Goal: Task Accomplishment & Management: Use online tool/utility

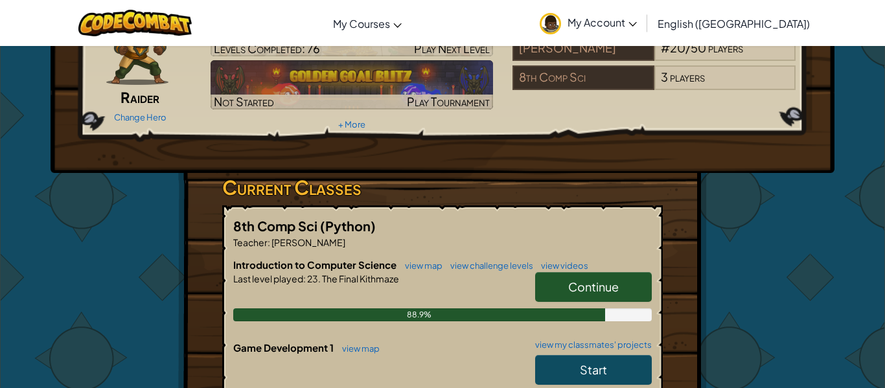
scroll to position [95, 0]
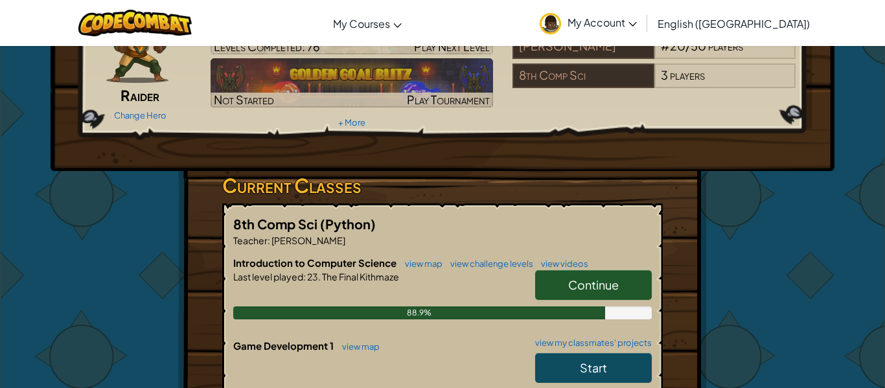
click at [592, 285] on span "Continue" at bounding box center [593, 284] width 51 height 15
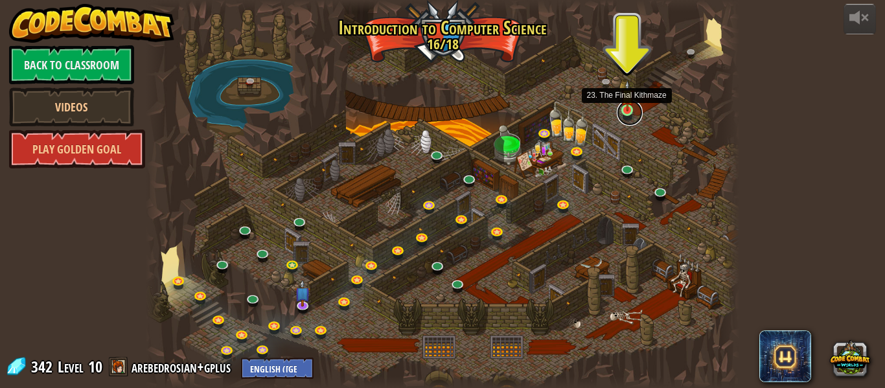
click at [623, 117] on link at bounding box center [629, 113] width 26 height 26
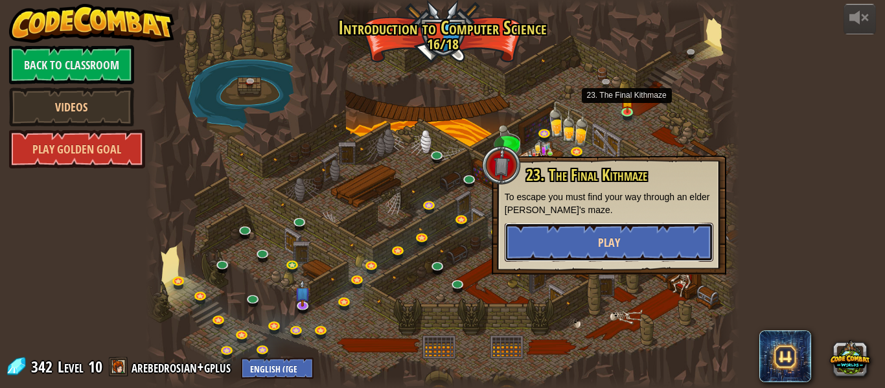
click at [646, 242] on button "Play" at bounding box center [608, 242] width 209 height 39
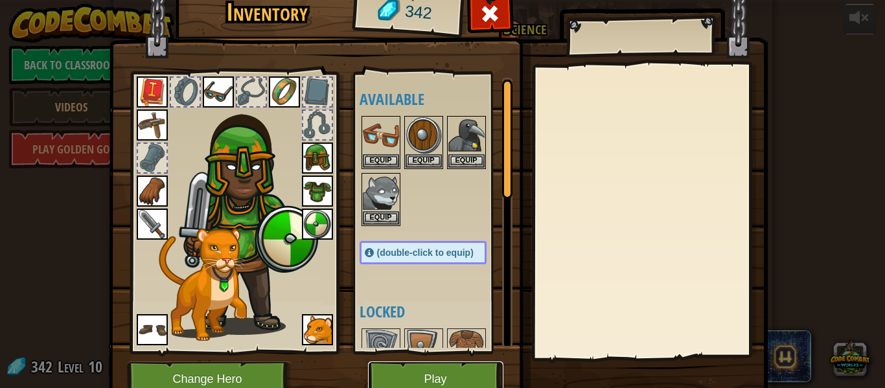
click at [472, 370] on button "Play" at bounding box center [435, 379] width 135 height 36
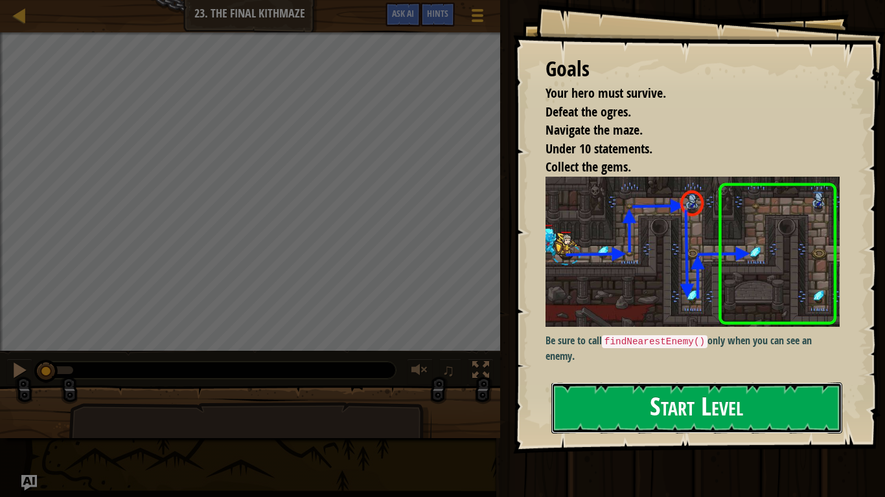
click at [622, 387] on button "Start Level" at bounding box center [696, 408] width 291 height 51
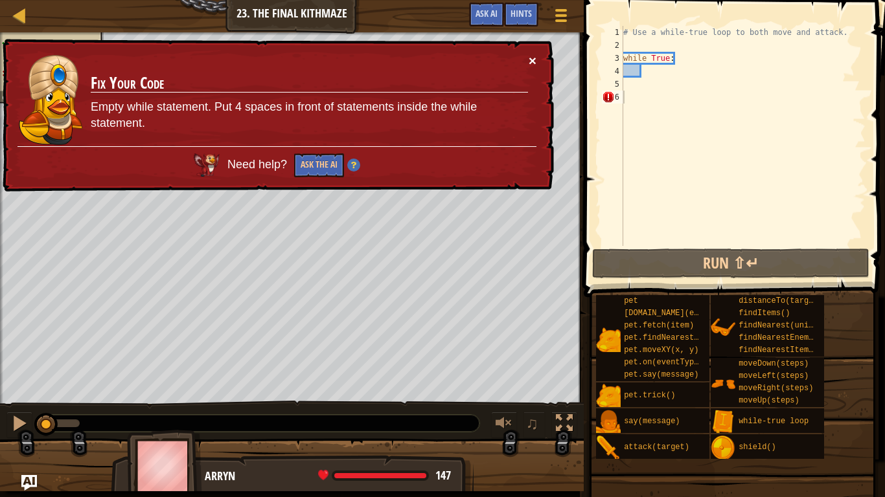
click at [534, 60] on button "×" at bounding box center [532, 61] width 8 height 14
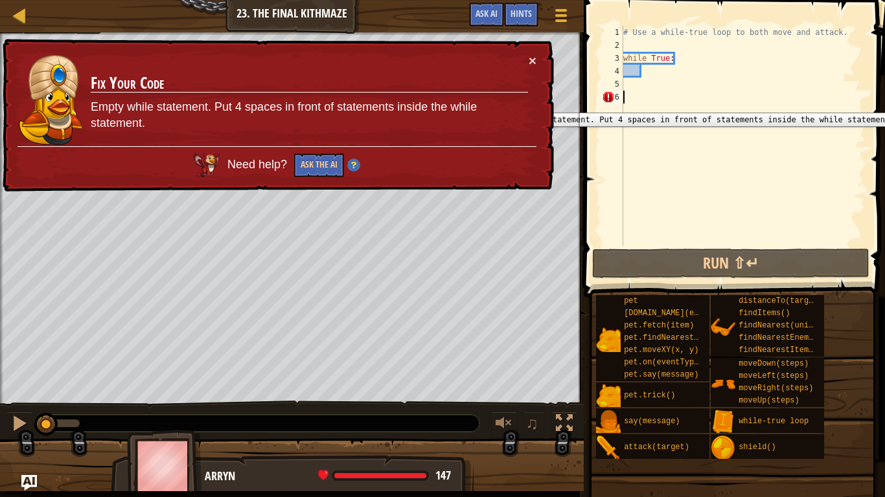
click at [604, 103] on div "Map Introduction to Computer Science 23. The Final Kithmaze Game Menu Done Hint…" at bounding box center [442, 248] width 885 height 497
click at [531, 58] on button "×" at bounding box center [532, 61] width 8 height 14
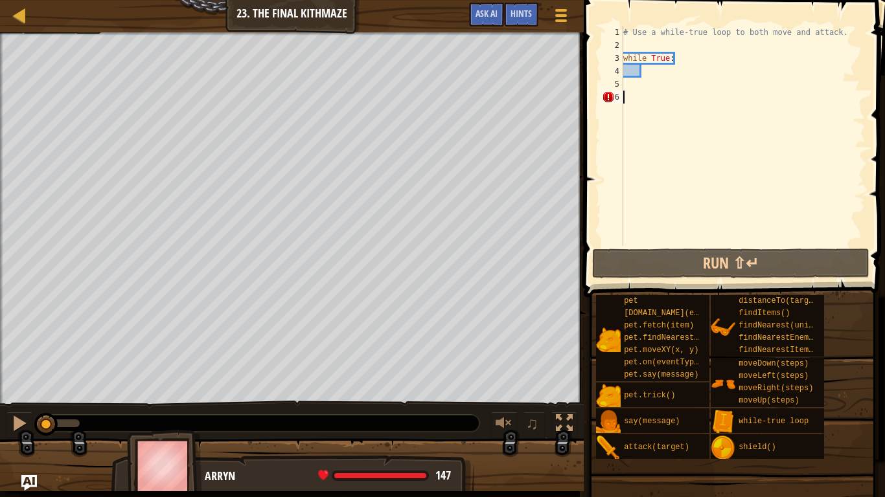
click at [714, 65] on div "# Use a while-true loop to both move and attack. while True :" at bounding box center [742, 149] width 245 height 246
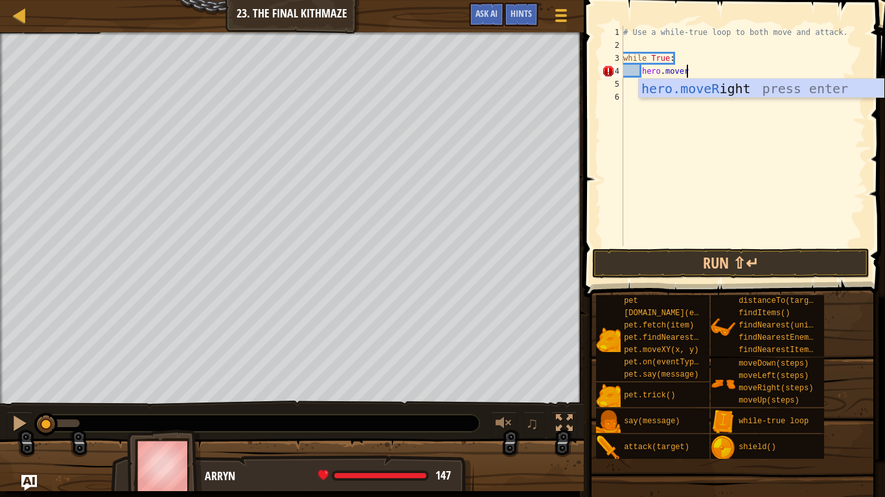
type textarea "hero.moveri"
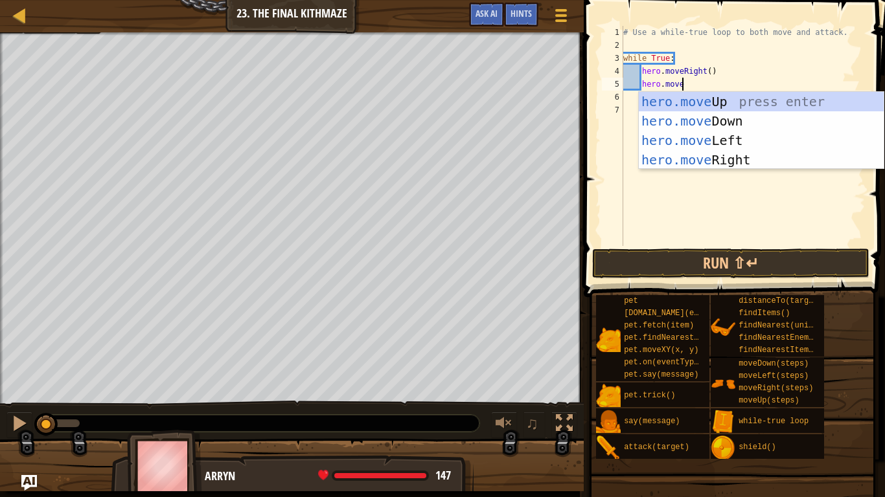
type textarea "hero.moveu"
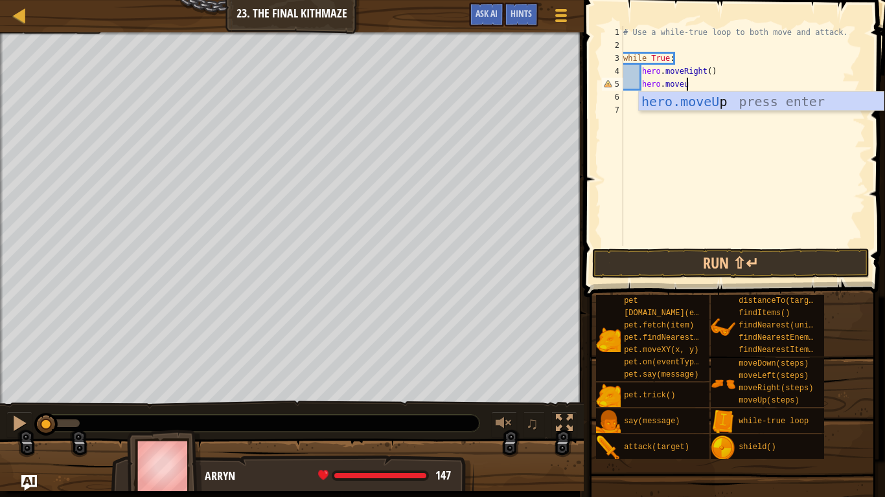
scroll to position [6, 2]
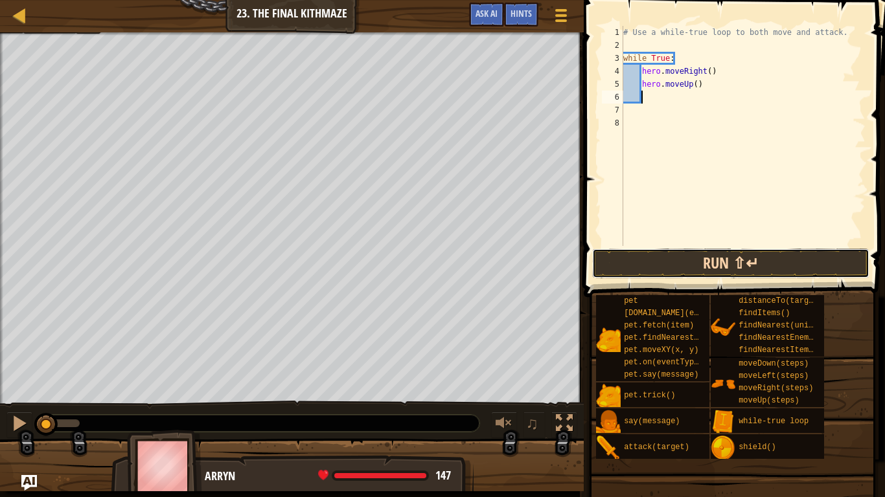
click at [710, 264] on button "Run ⇧↵" at bounding box center [730, 264] width 277 height 30
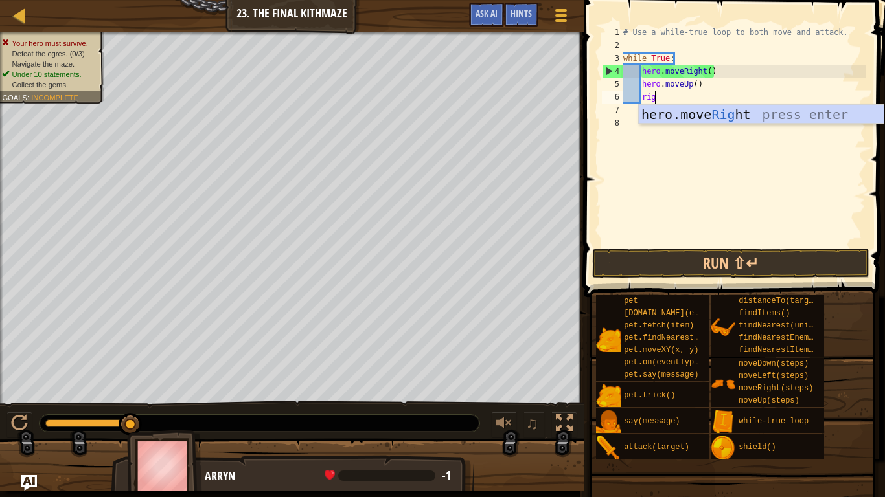
type textarea "righ"
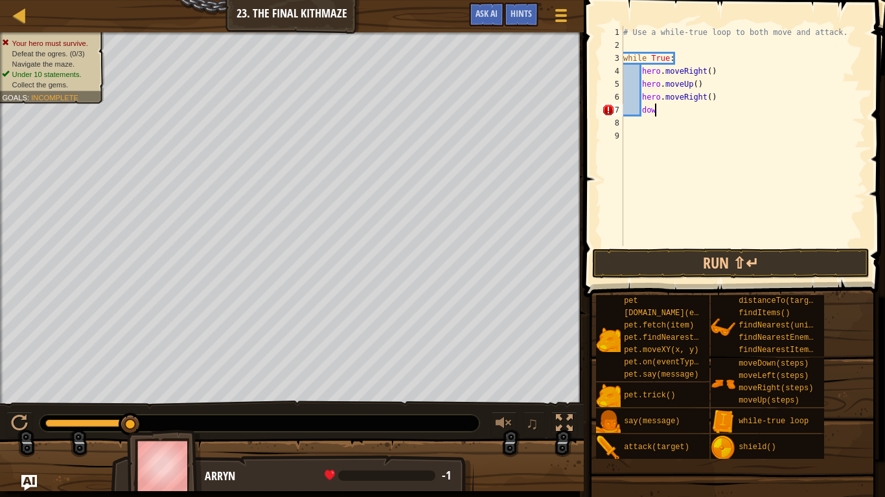
type textarea "down"
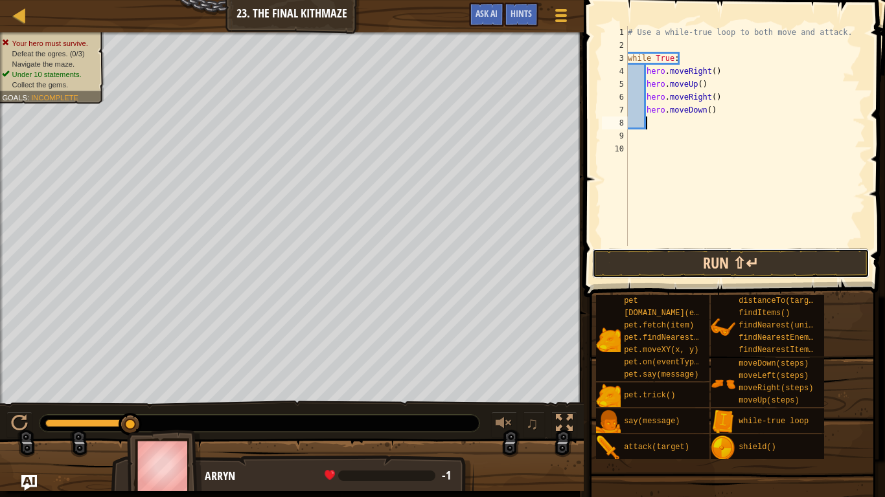
click at [723, 258] on button "Run ⇧↵" at bounding box center [730, 264] width 277 height 30
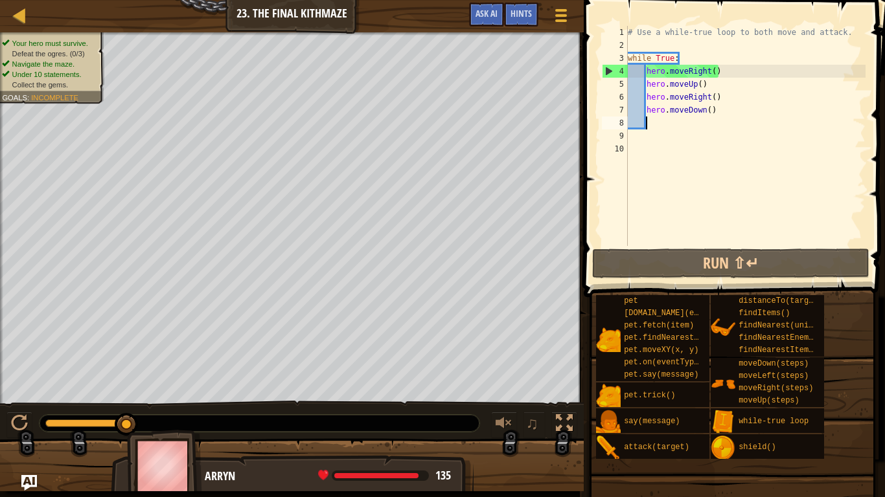
click at [708, 108] on div "# Use a while-true loop to both move and attack. while True : hero . moveRight …" at bounding box center [745, 149] width 240 height 246
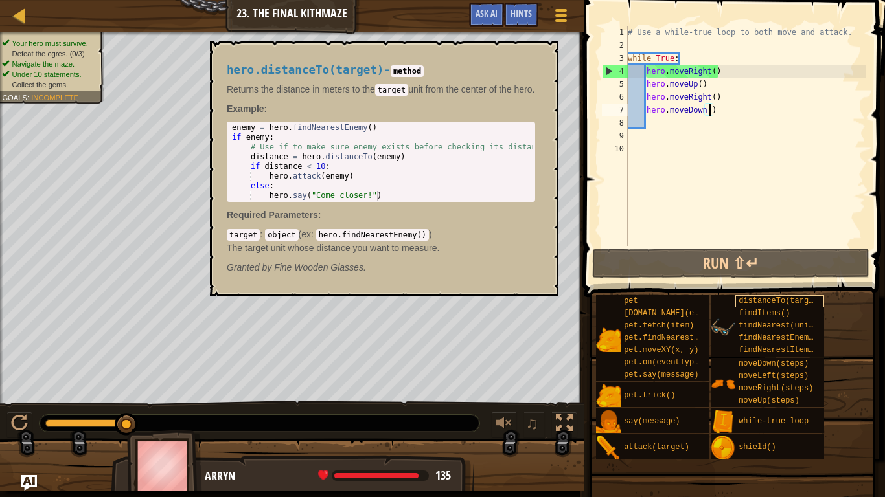
type textarea "hero.moveDown(2)"
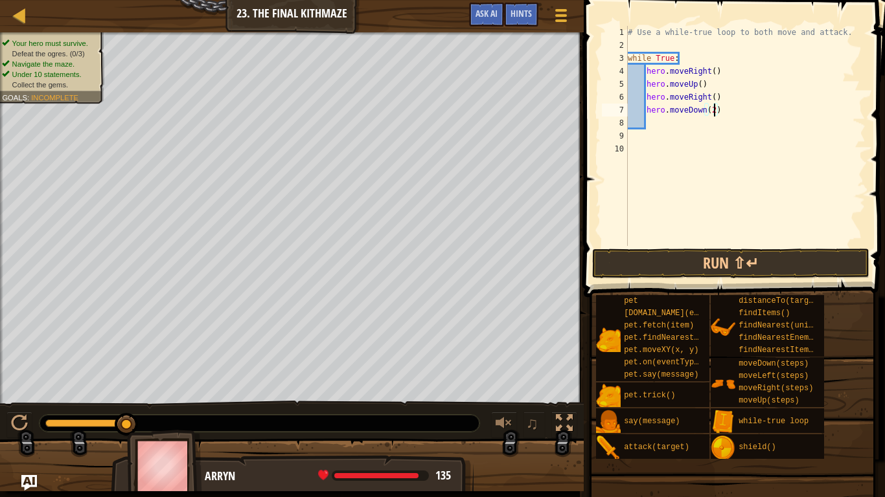
click at [689, 117] on div "# Use a while-true loop to both move and attack. while True : hero . moveRight …" at bounding box center [745, 149] width 240 height 246
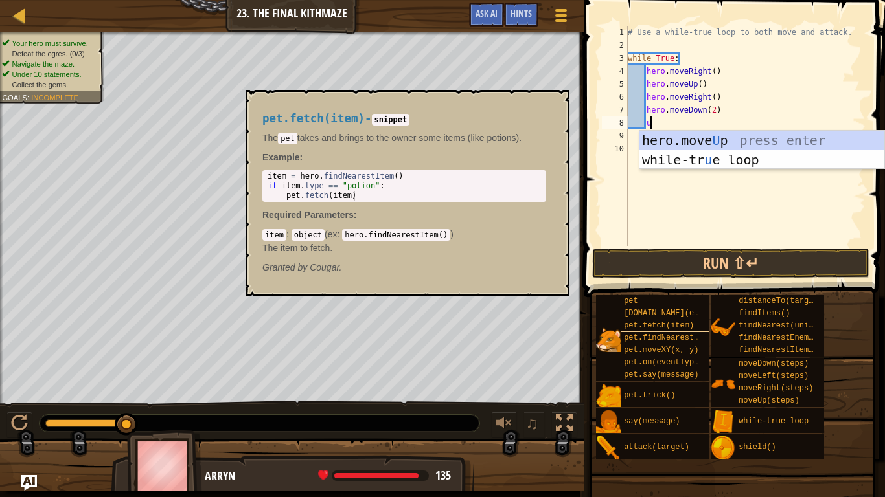
type textarea "up"
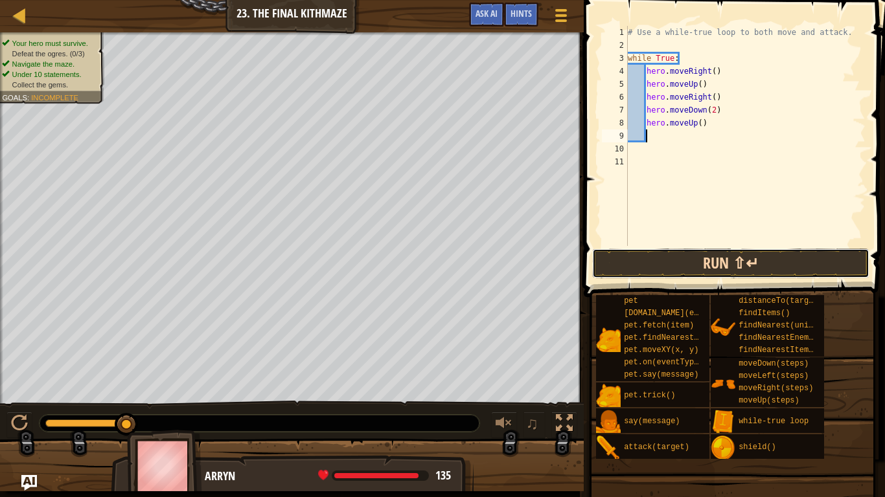
click at [784, 273] on button "Run ⇧↵" at bounding box center [730, 264] width 277 height 30
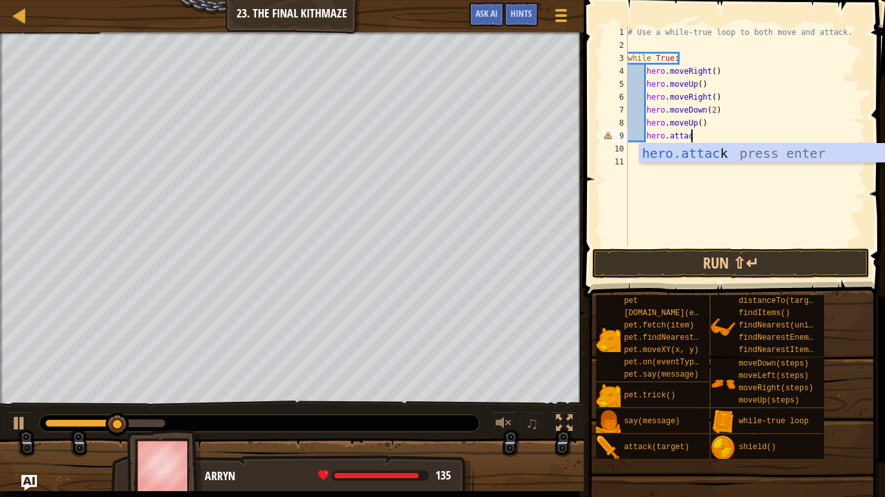
scroll to position [6, 9]
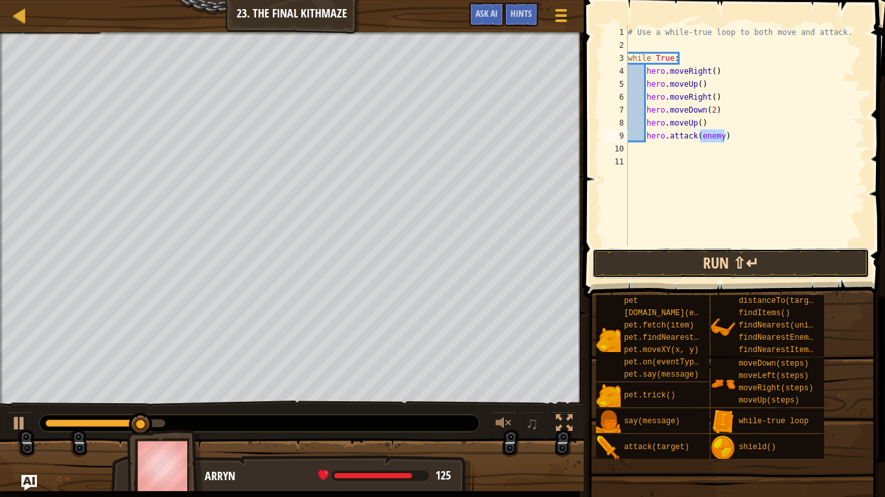
click at [694, 267] on button "Run ⇧↵" at bounding box center [730, 264] width 277 height 30
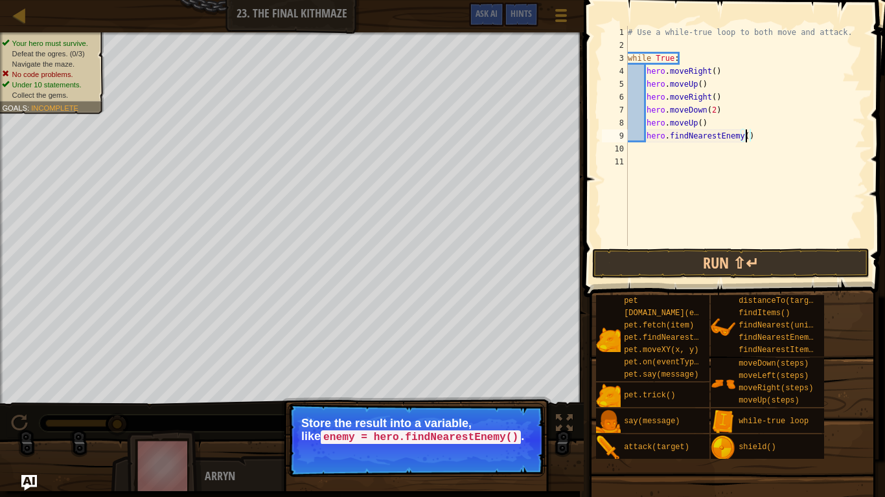
scroll to position [6, 17]
click at [750, 270] on button "Run ⇧↵" at bounding box center [730, 264] width 277 height 30
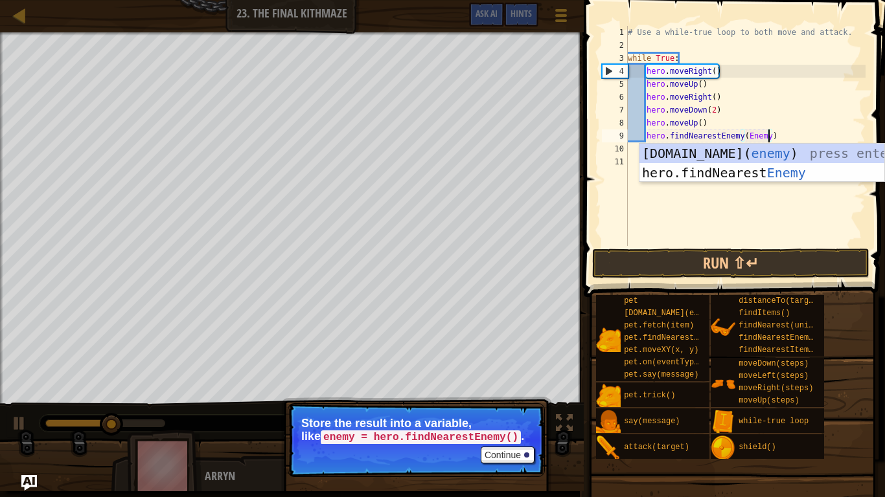
scroll to position [6, 21]
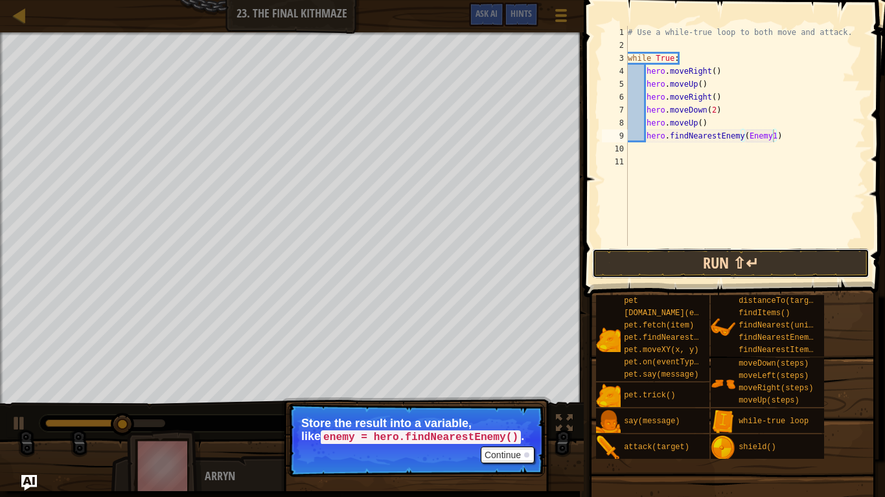
click at [815, 263] on button "Run ⇧↵" at bounding box center [730, 264] width 277 height 30
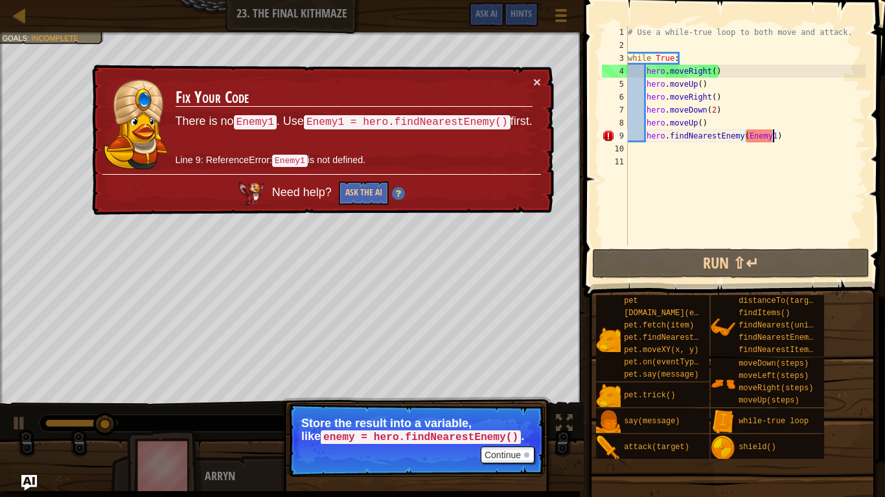
click at [745, 139] on div "# Use a while-true loop to both move and attack. while True : hero . moveRight …" at bounding box center [745, 149] width 240 height 246
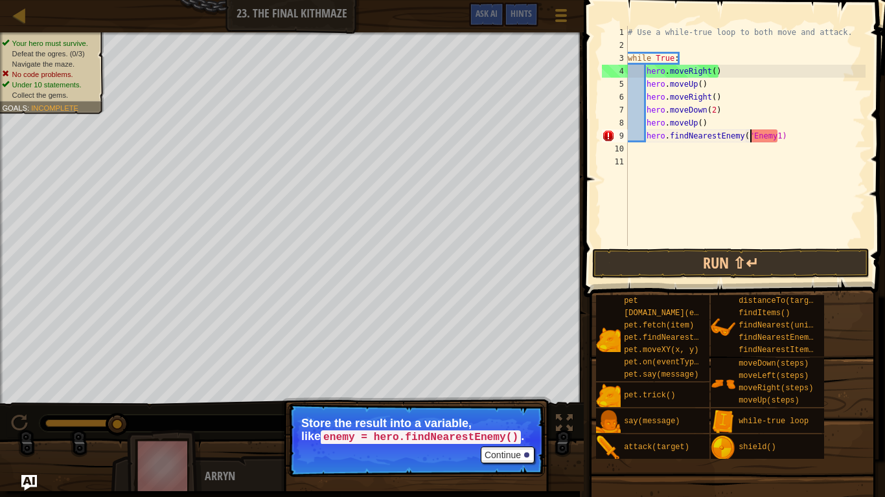
scroll to position [6, 18]
click at [777, 137] on div "# Use a while-true loop to both move and attack. while True : hero . moveRight …" at bounding box center [745, 149] width 240 height 246
type textarea "hero.findNearestEnemy("Enemy1")"
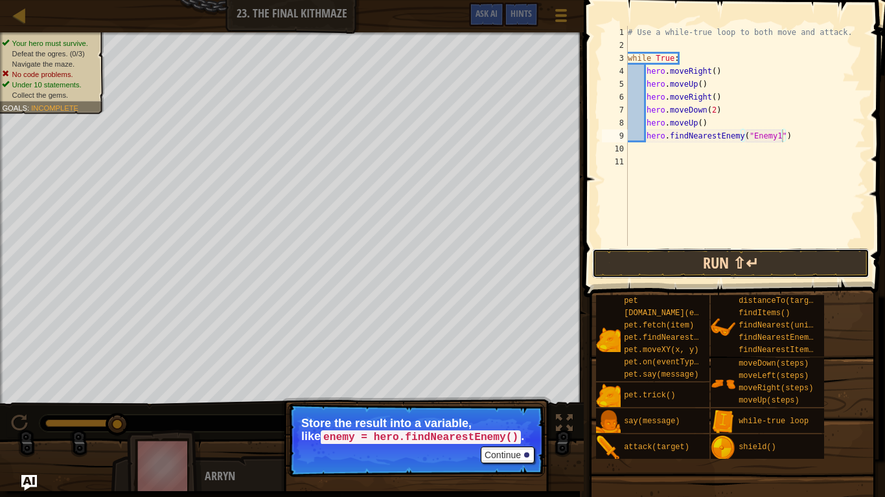
click at [686, 273] on button "Run ⇧↵" at bounding box center [730, 264] width 277 height 30
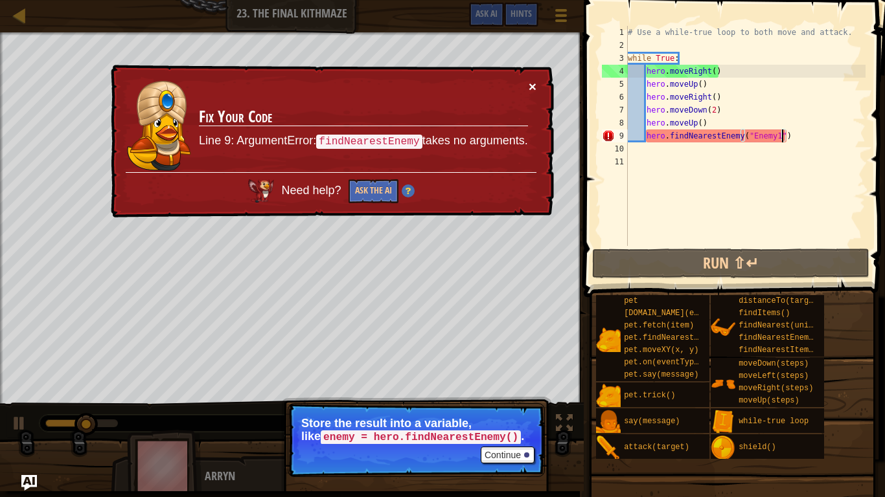
click at [528, 85] on button "×" at bounding box center [532, 87] width 8 height 14
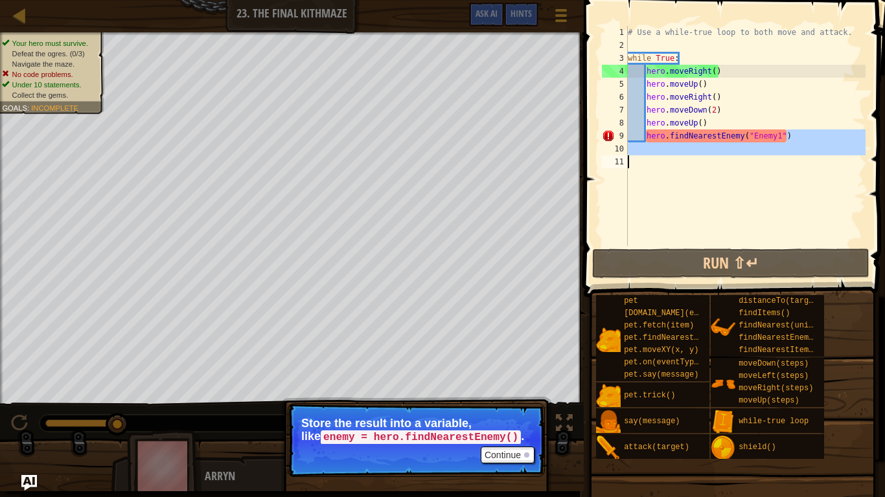
drag, startPoint x: 796, startPoint y: 141, endPoint x: 599, endPoint y: 178, distance: 200.9
click at [599, 178] on div "hero.findNearestEnemy("Enemy1") 1 2 3 4 5 6 7 8 9 10 11 # Use a while-true loop…" at bounding box center [732, 136] width 266 height 220
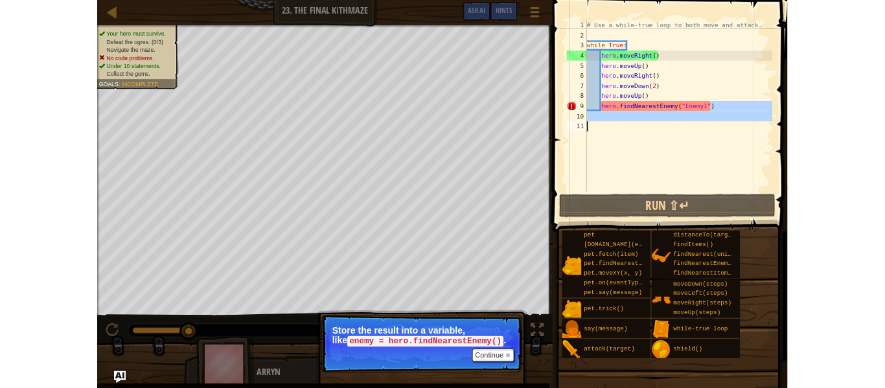
scroll to position [6, 0]
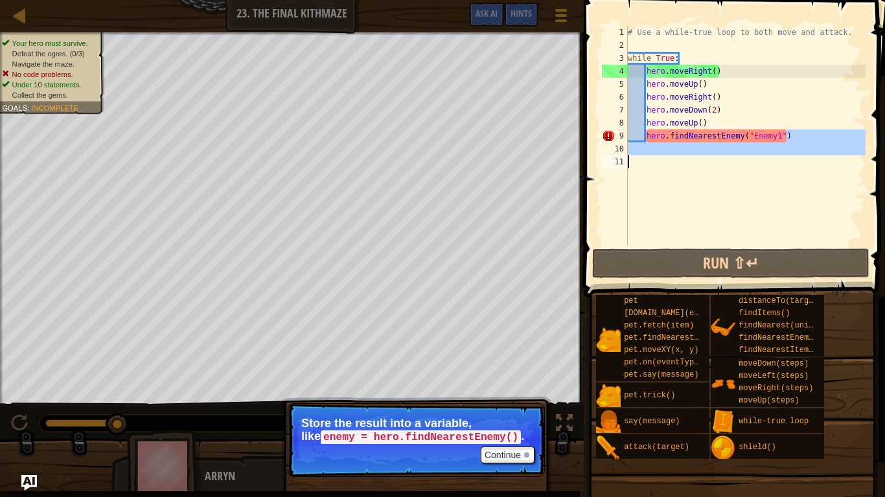
type textarea "hero.findNearestEnemy("Enemy1")"
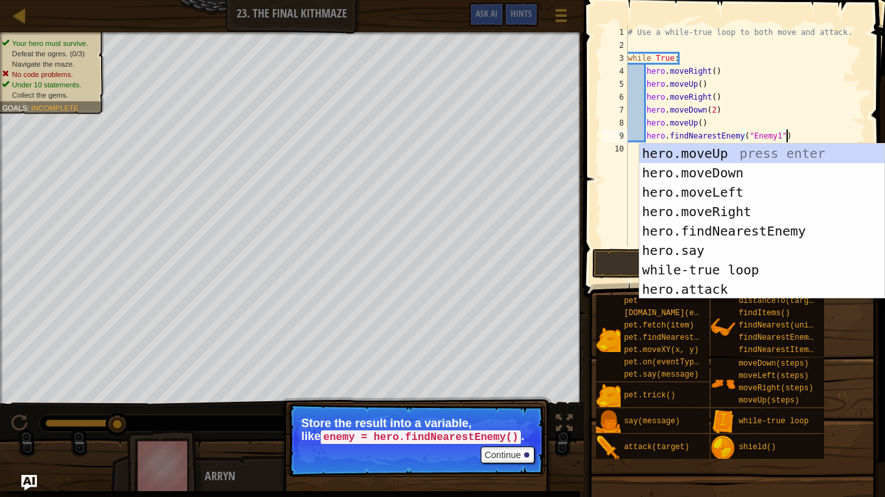
click at [884, 0] on span at bounding box center [735, 129] width 311 height 335
